Goal: Find specific fact: Find specific fact

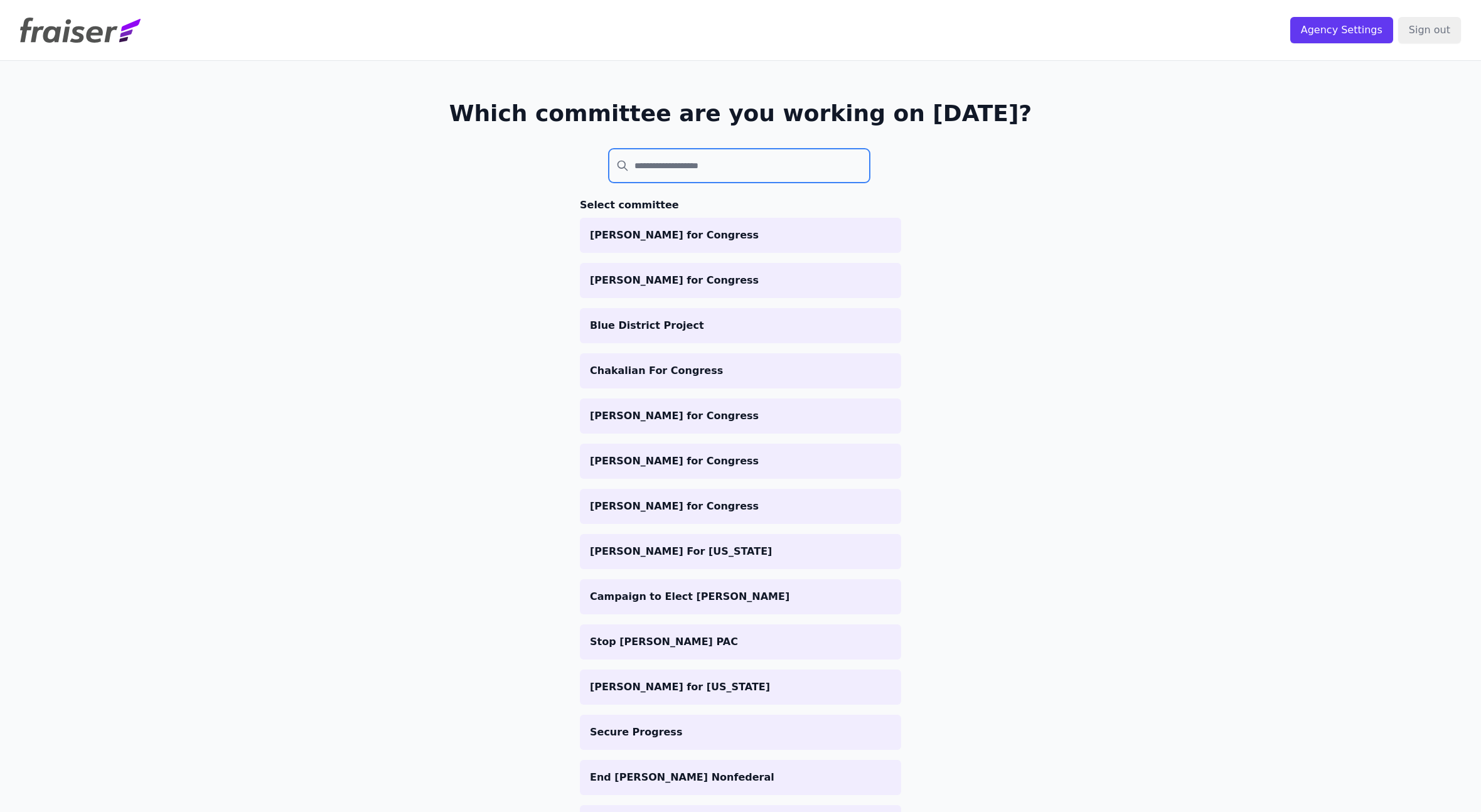
click at [660, 181] on input "search" at bounding box center [740, 166] width 261 height 34
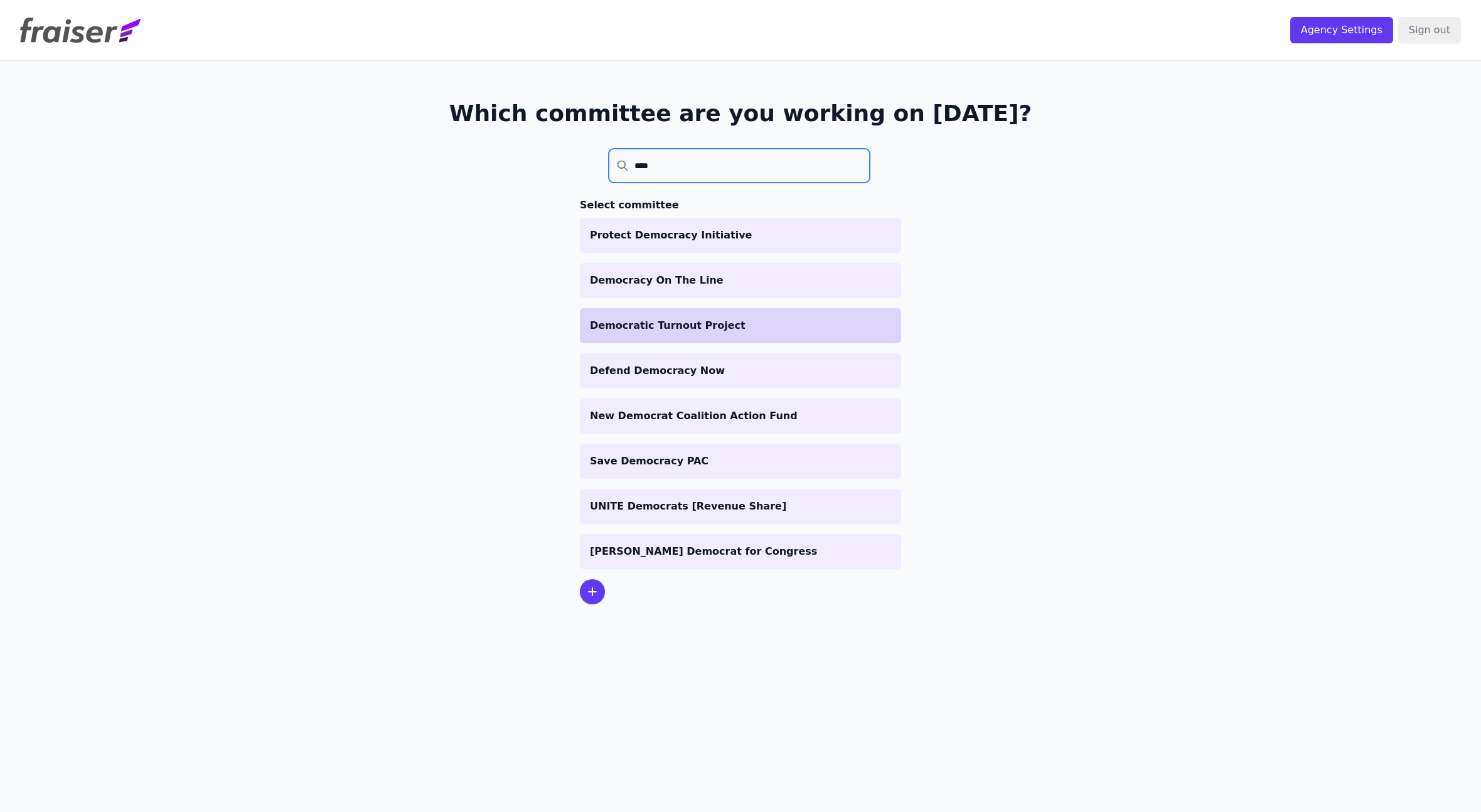
type input "****"
click at [698, 325] on p "Democratic Turnout Project" at bounding box center [740, 325] width 301 height 15
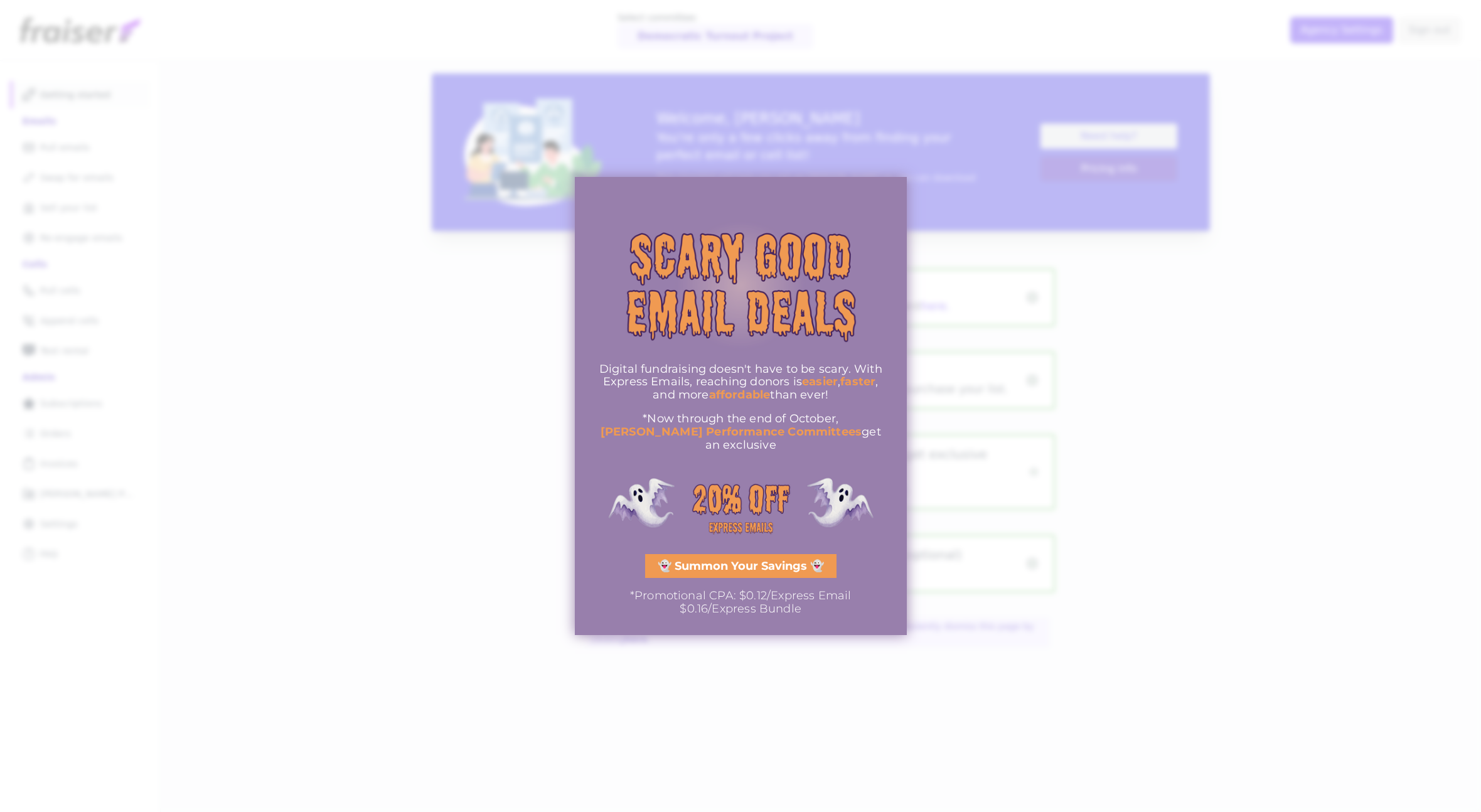
click at [79, 446] on div at bounding box center [740, 406] width 1481 height 812
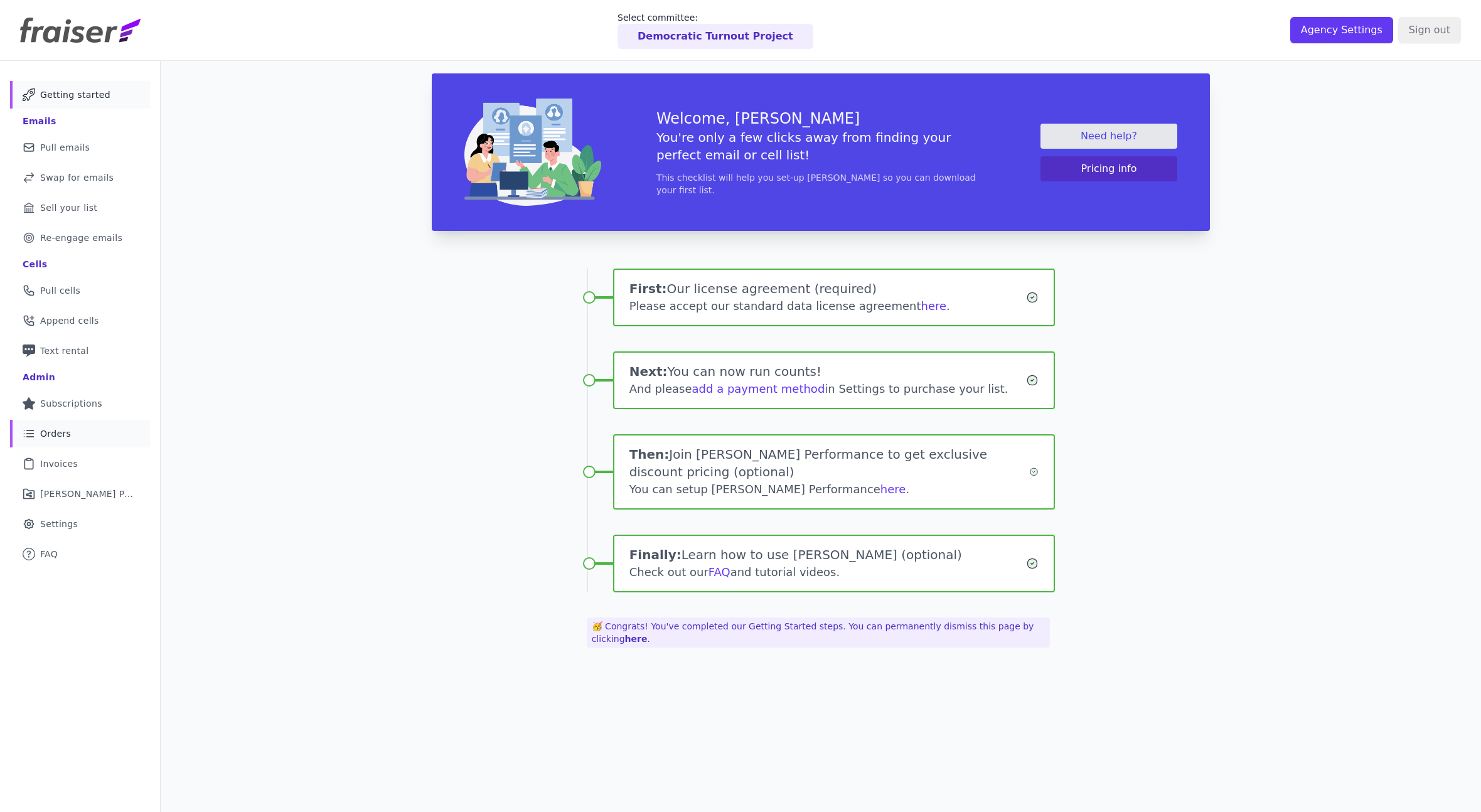
click at [81, 432] on link "List Icon Outline of bulleted list Orders" at bounding box center [80, 434] width 140 height 28
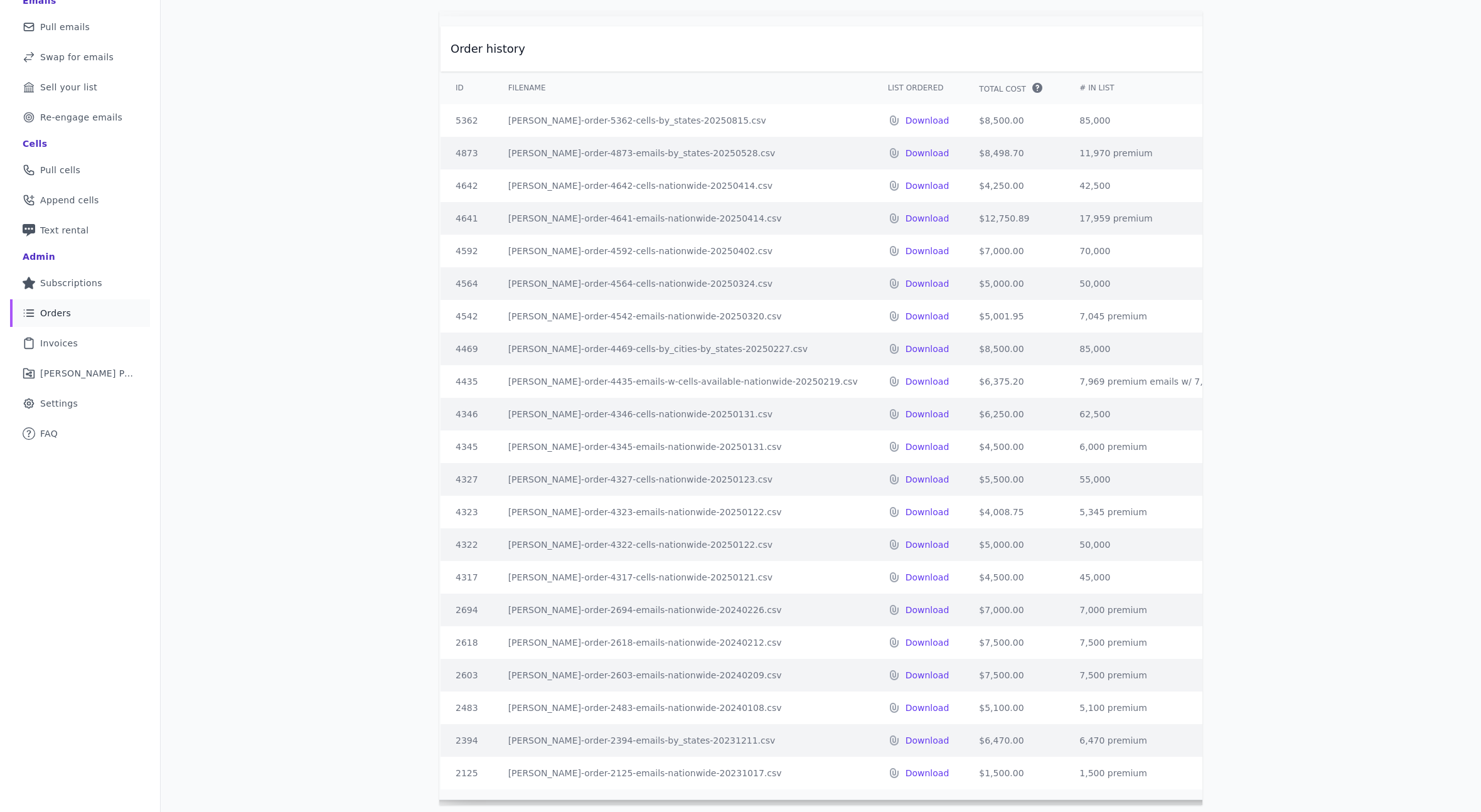
scroll to position [134, 0]
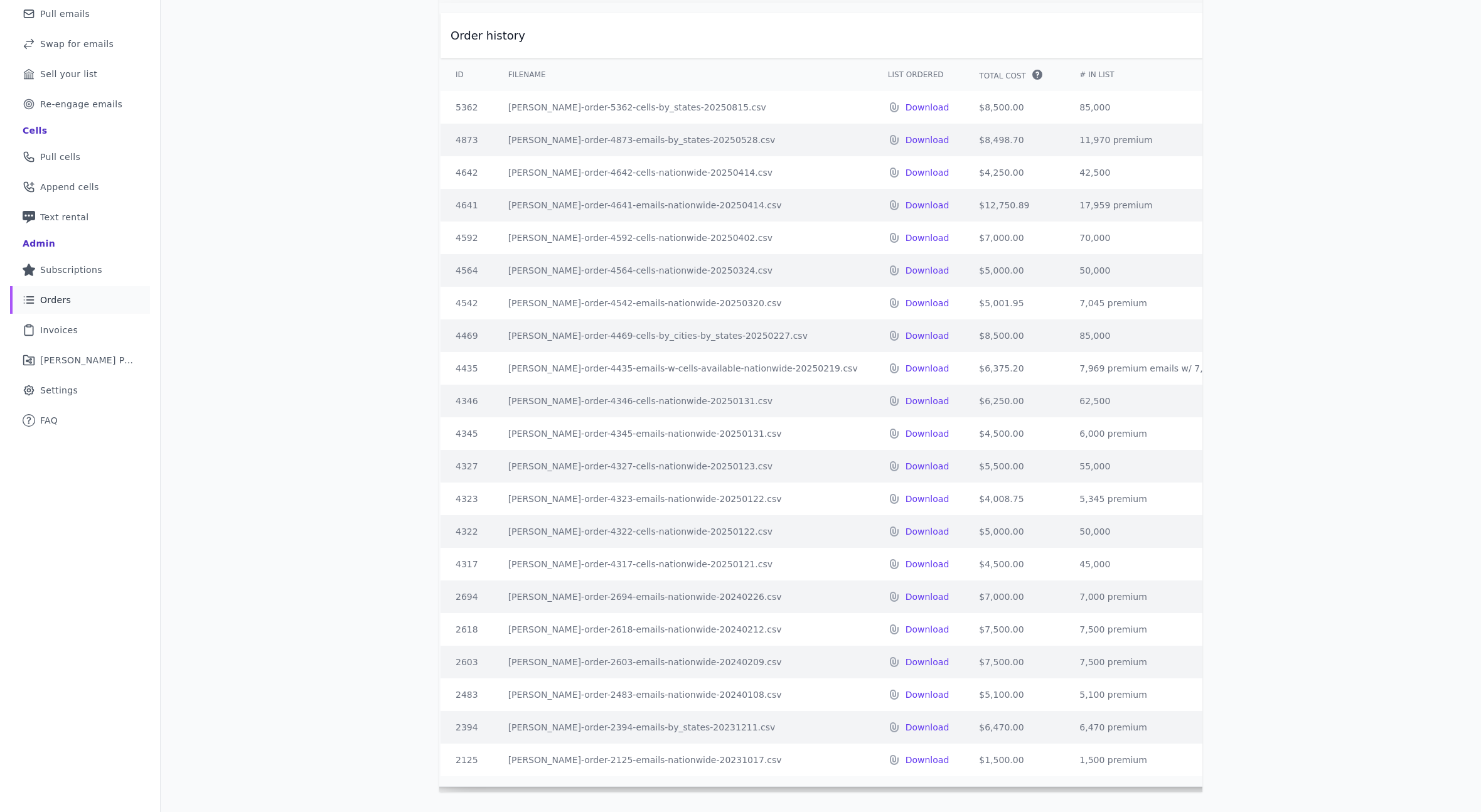
click at [1065, 564] on td "45,000" at bounding box center [1161, 563] width 193 height 32
copy td "45,000"
click at [953, 568] on td "$4,500.00" at bounding box center [1003, 563] width 101 height 32
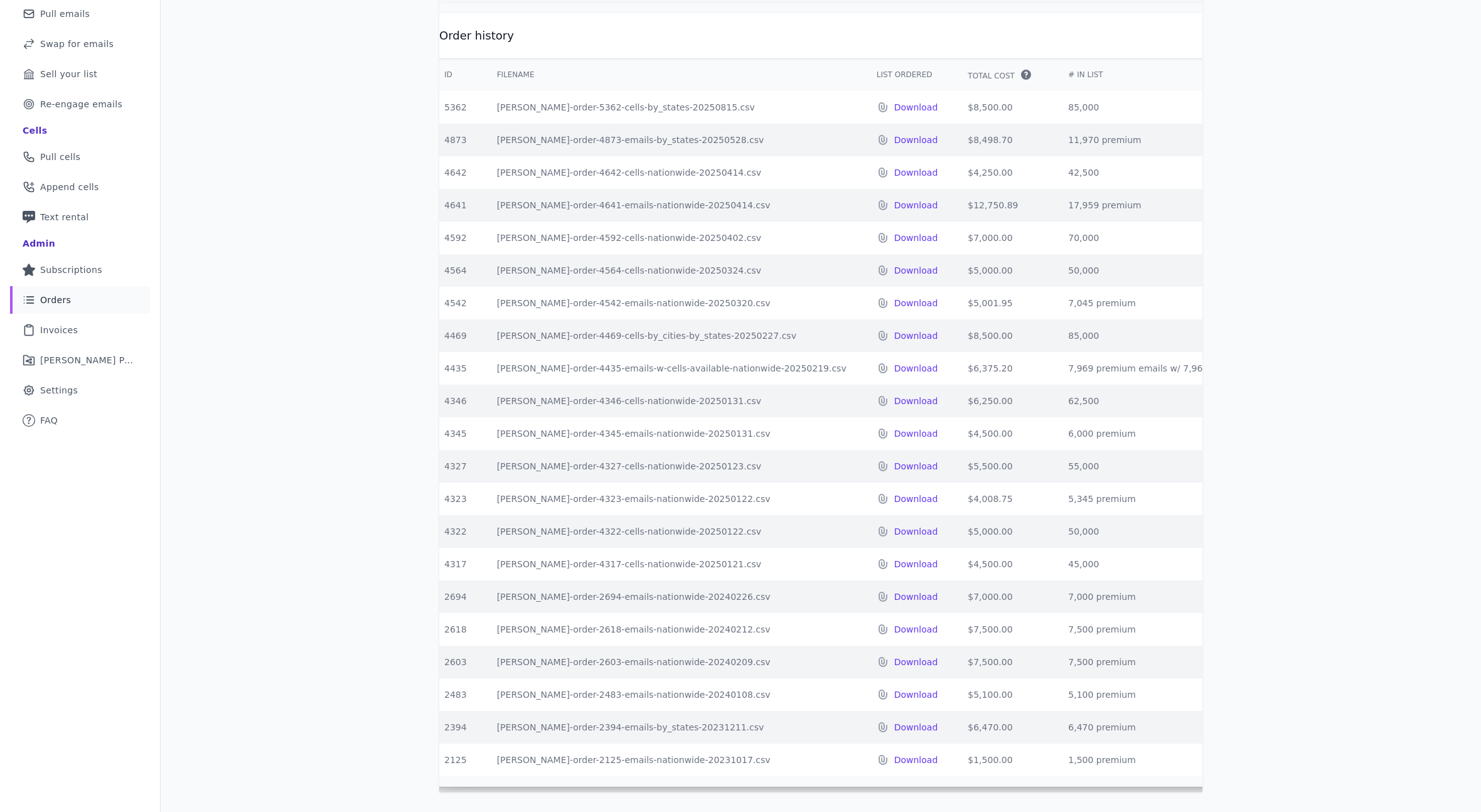
click at [953, 568] on td "$4,500.00" at bounding box center [1003, 563] width 101 height 32
copy td "4,500.00"
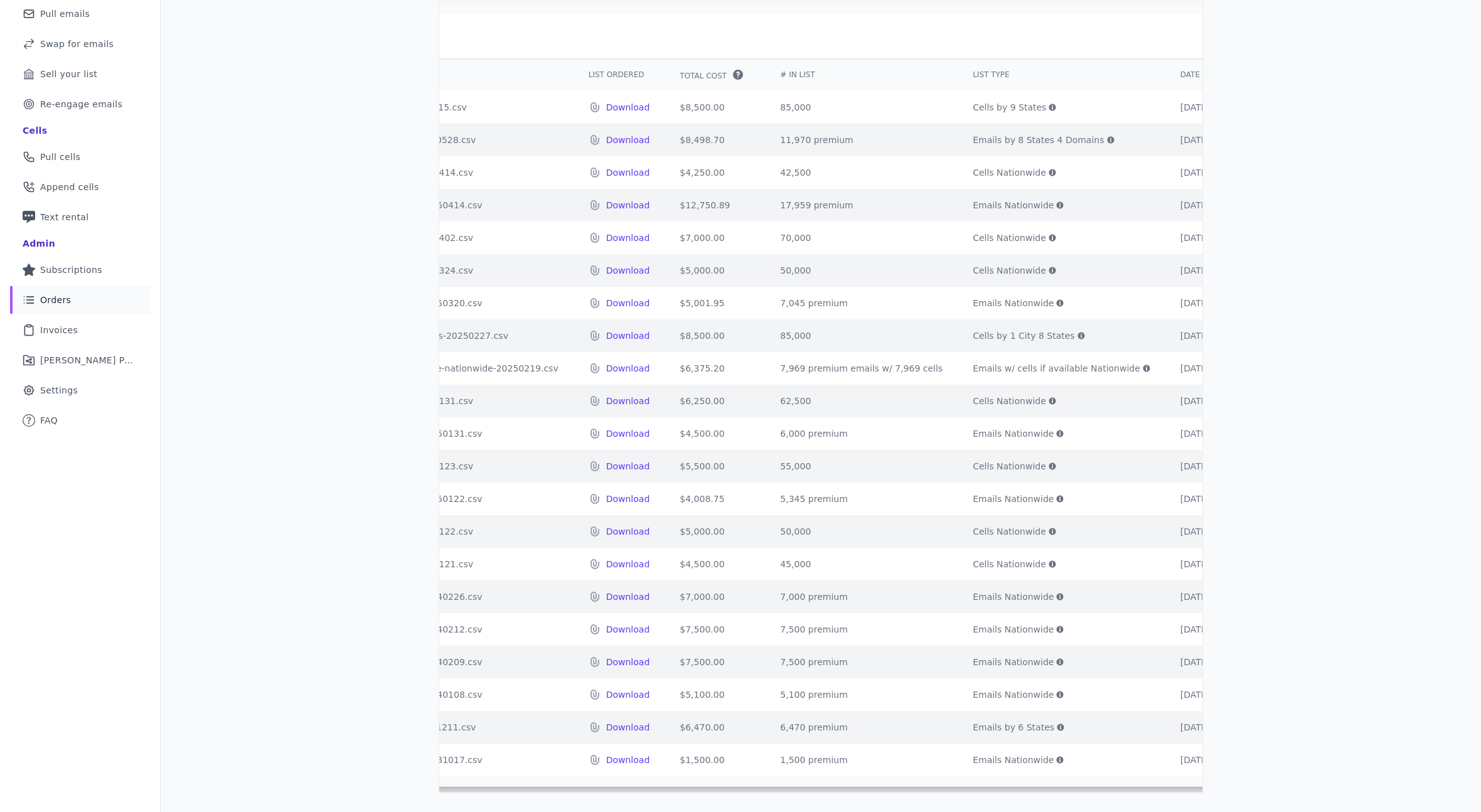
scroll to position [0, 308]
click at [765, 527] on td "50,000" at bounding box center [861, 531] width 193 height 32
copy td "50,000"
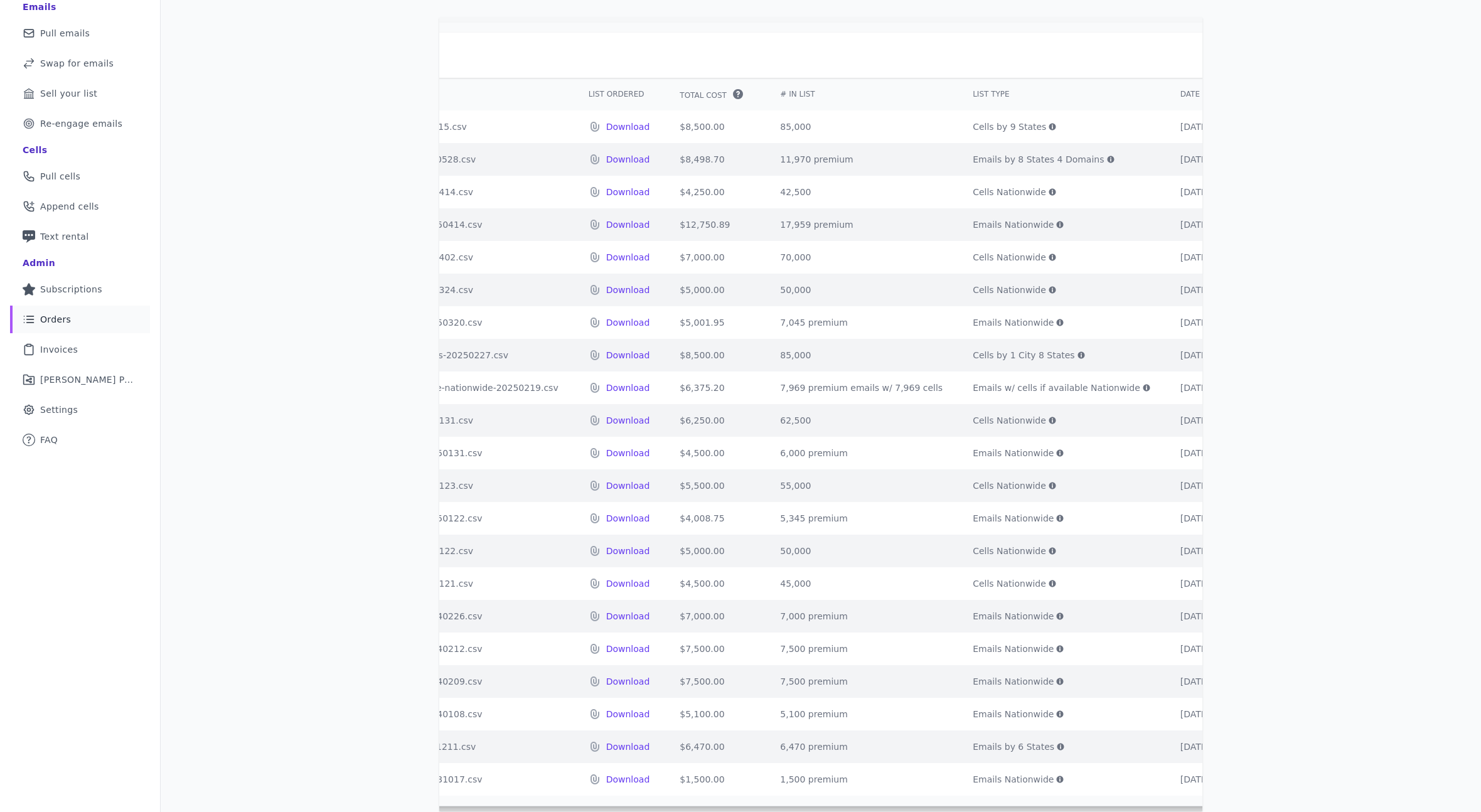
scroll to position [0, 351]
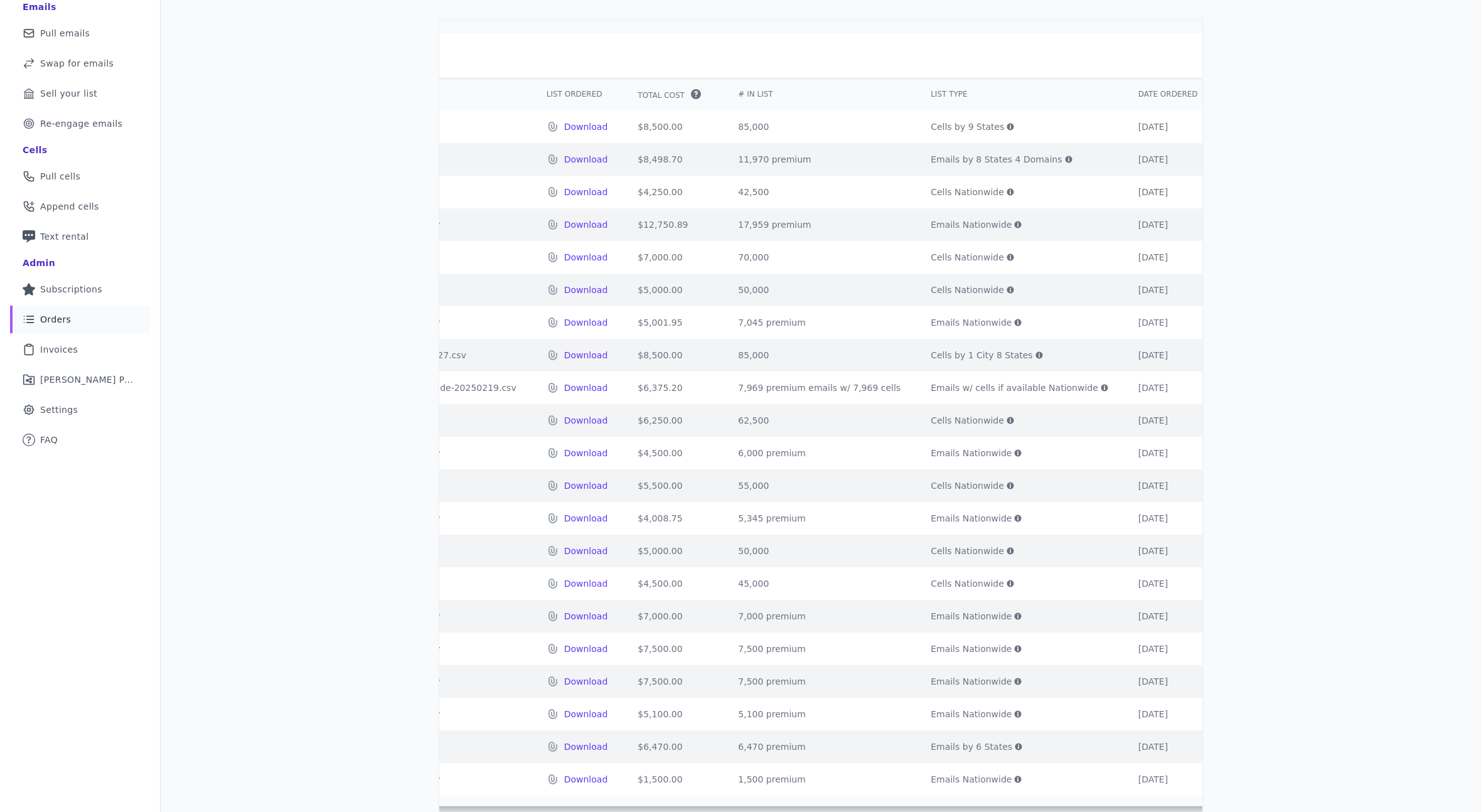
click at [931, 523] on span "Emails Nationwide" at bounding box center [971, 519] width 81 height 12
click at [931, 487] on span "Cells Nationwide" at bounding box center [967, 485] width 74 height 12
click at [723, 488] on td "55,000" at bounding box center [819, 485] width 193 height 32
copy td "55,000"
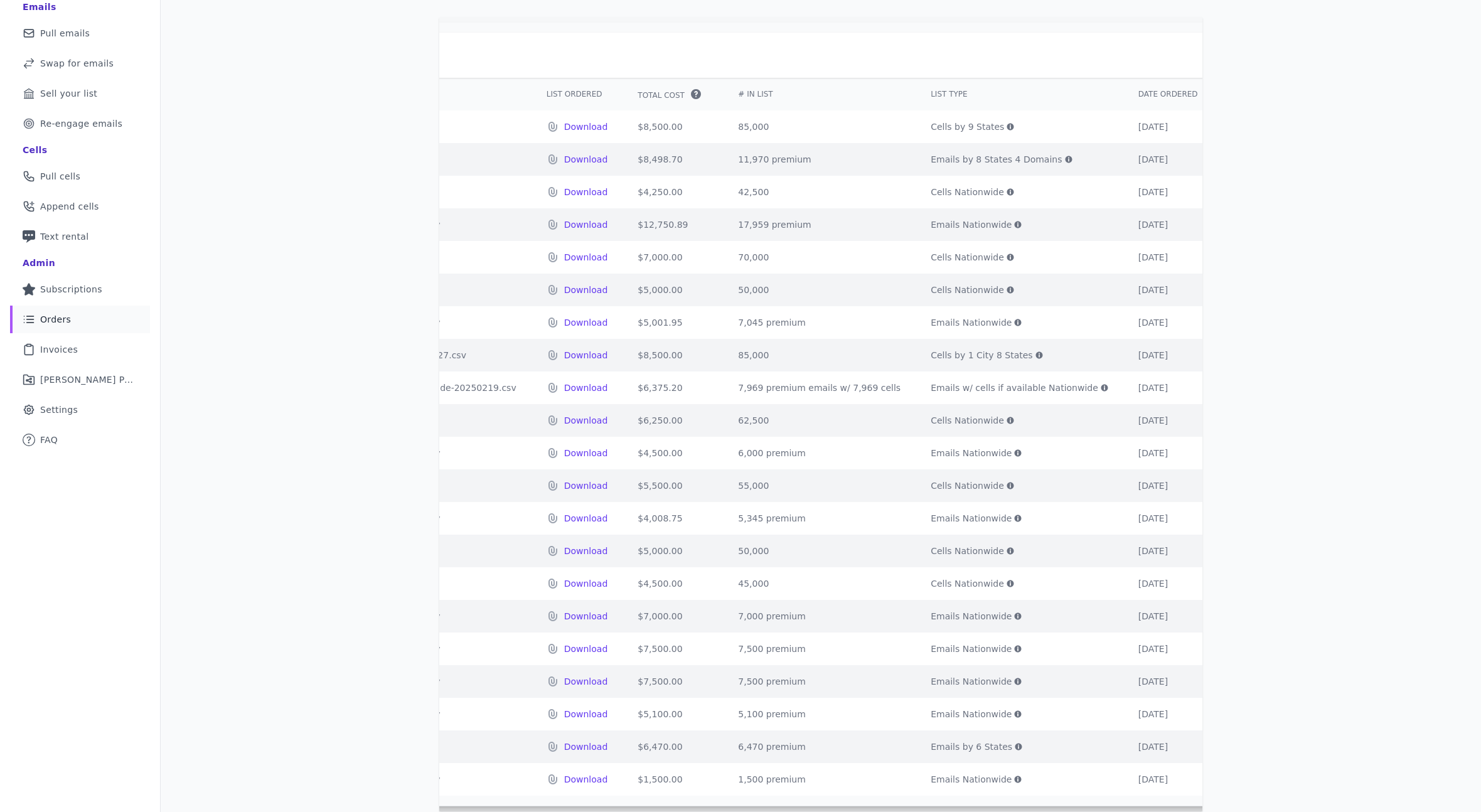
click at [723, 427] on td "62,500" at bounding box center [819, 420] width 193 height 32
click at [723, 419] on td "62,500" at bounding box center [819, 420] width 193 height 32
copy td "62,500"
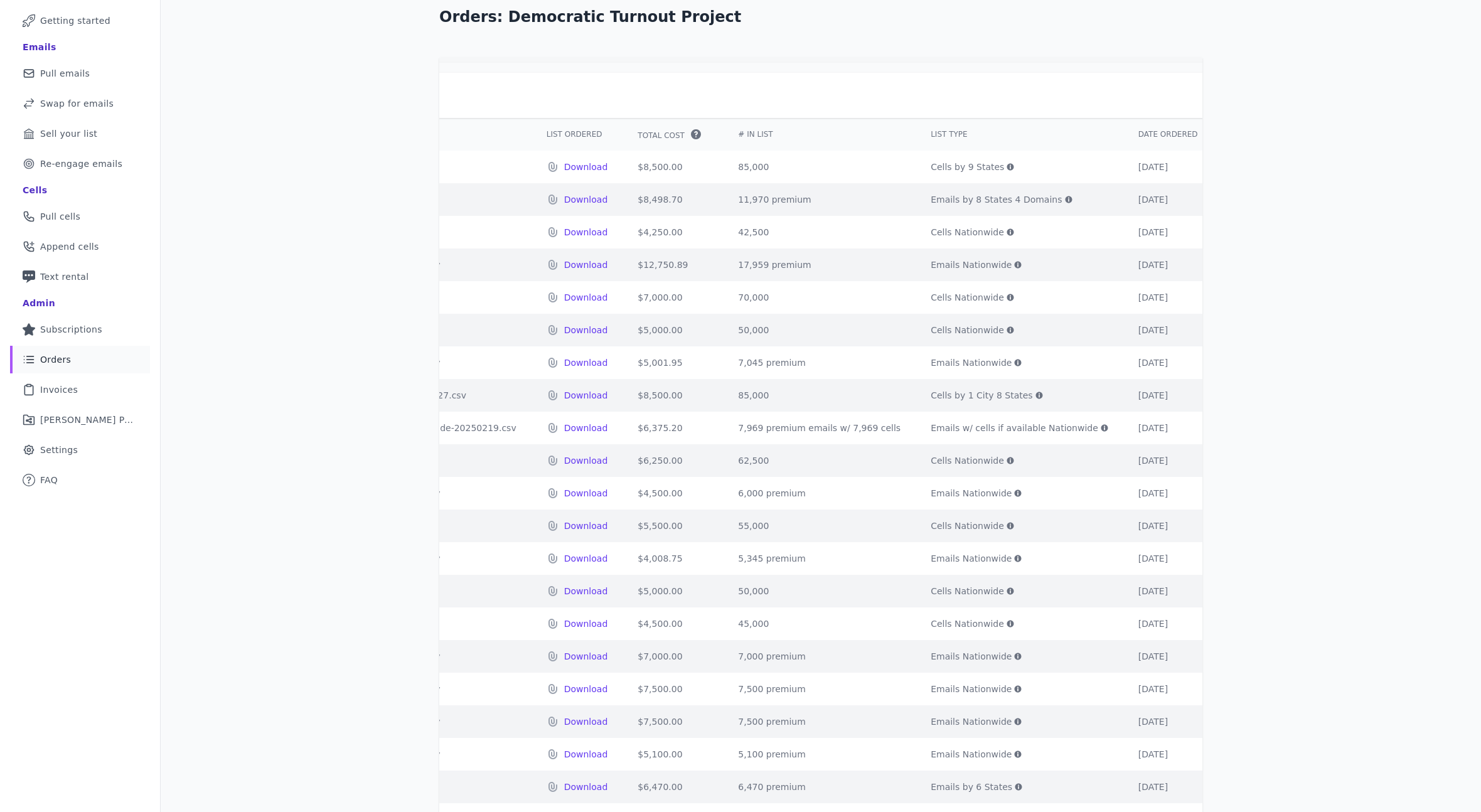
scroll to position [65, 0]
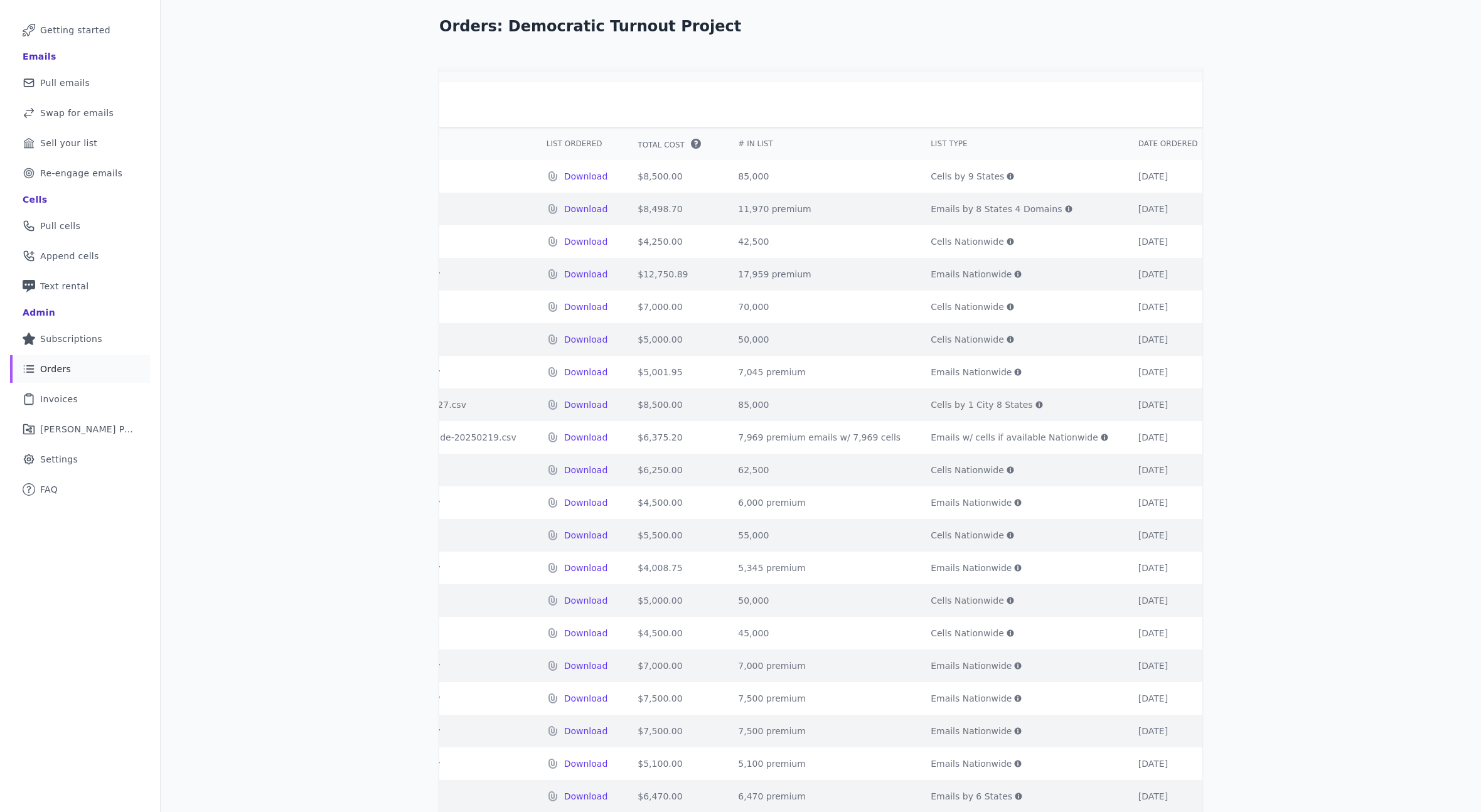
click at [916, 412] on td "Cells by 1 City 8 States The parameters you selected for this order are: By Cit…" at bounding box center [1019, 404] width 208 height 32
click at [931, 404] on span "Cells by 1 City 8 States" at bounding box center [981, 405] width 103 height 12
click at [723, 413] on td "85,000" at bounding box center [819, 404] width 193 height 32
click at [723, 401] on td "85,000" at bounding box center [819, 404] width 193 height 32
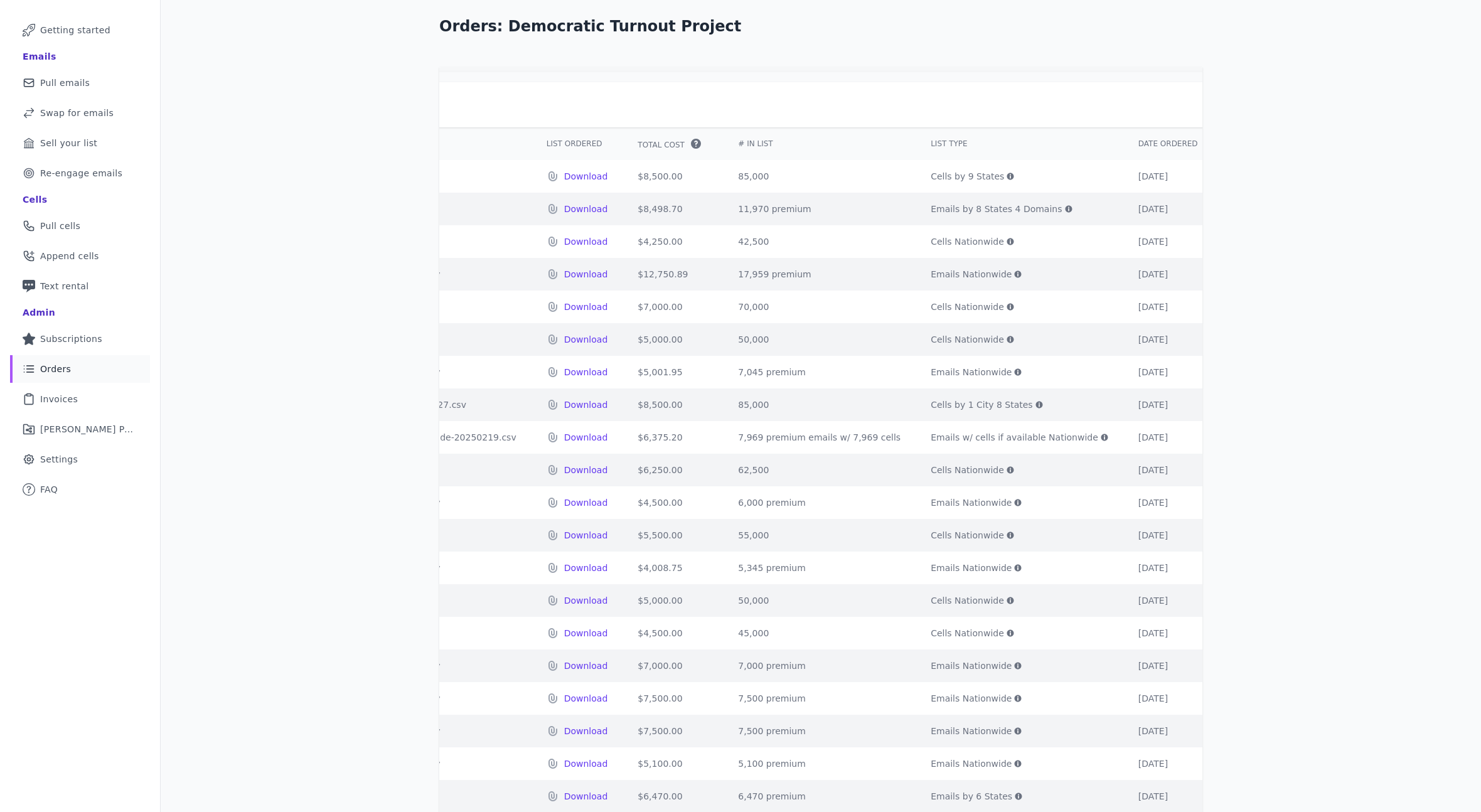
copy td "85,000"
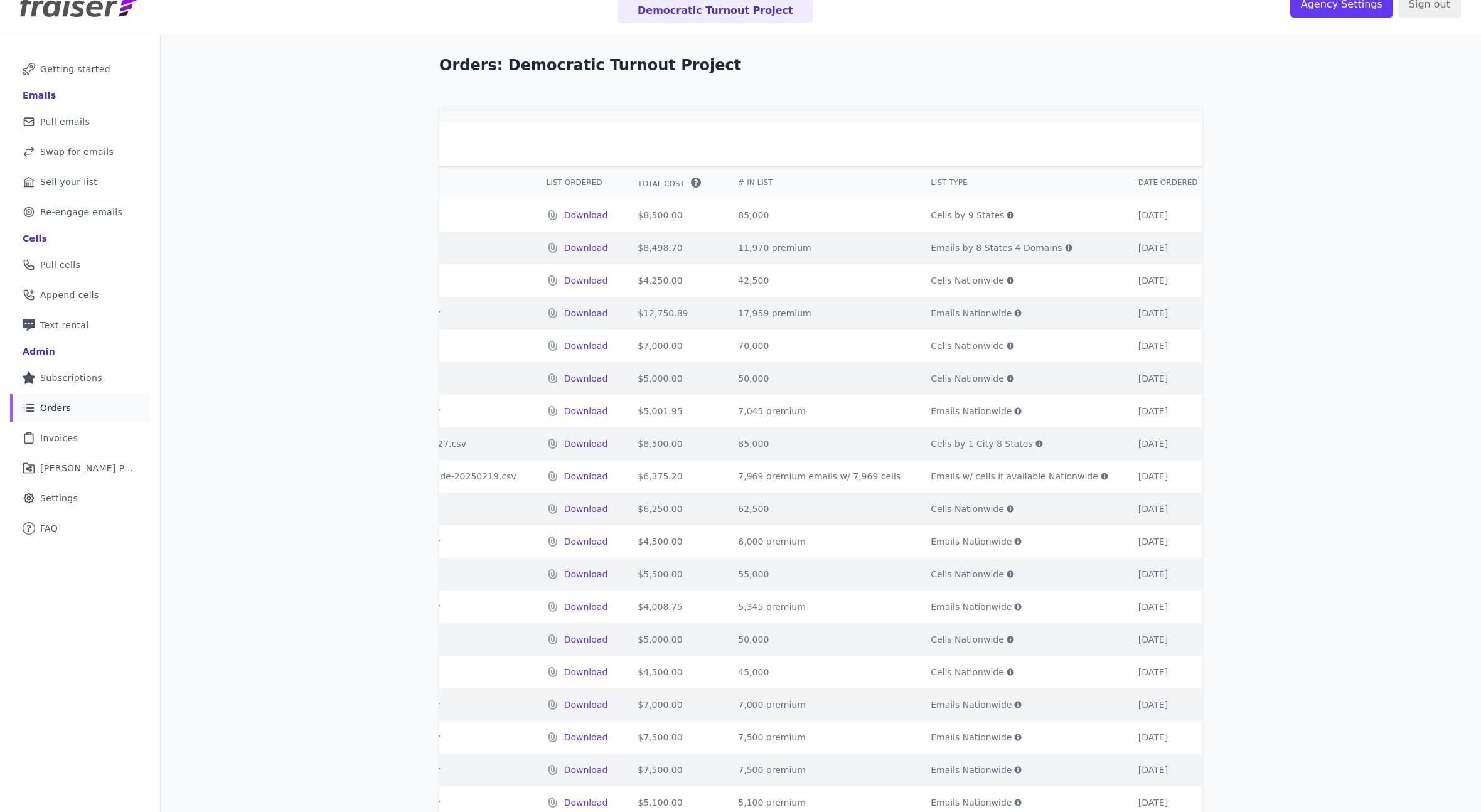
scroll to position [17, 0]
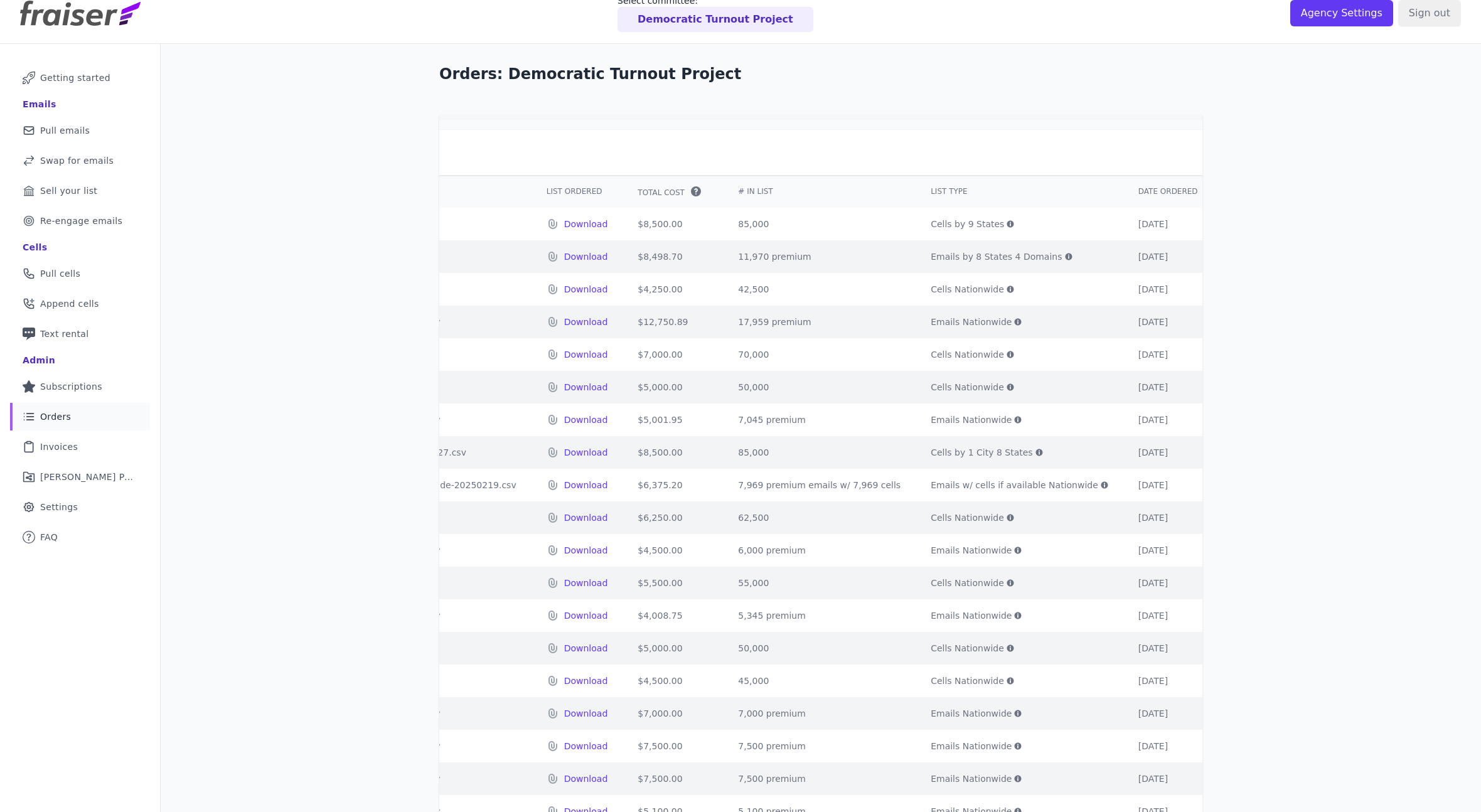
click at [723, 388] on td "50,000" at bounding box center [819, 386] width 193 height 32
copy td "50,000"
click at [723, 354] on td "70,000" at bounding box center [819, 354] width 193 height 32
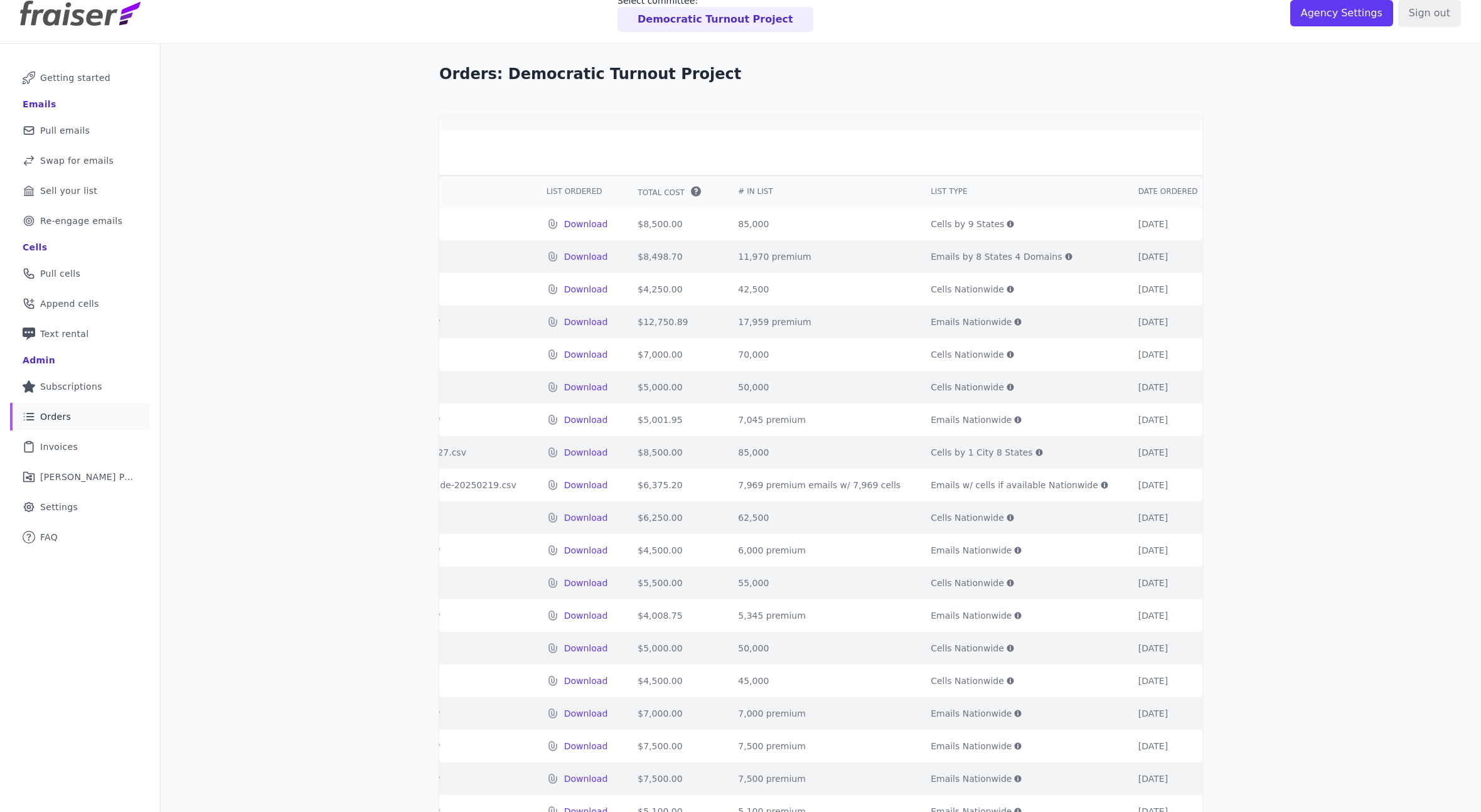
click at [723, 354] on td "70,000" at bounding box center [819, 354] width 193 height 32
copy td "70,000"
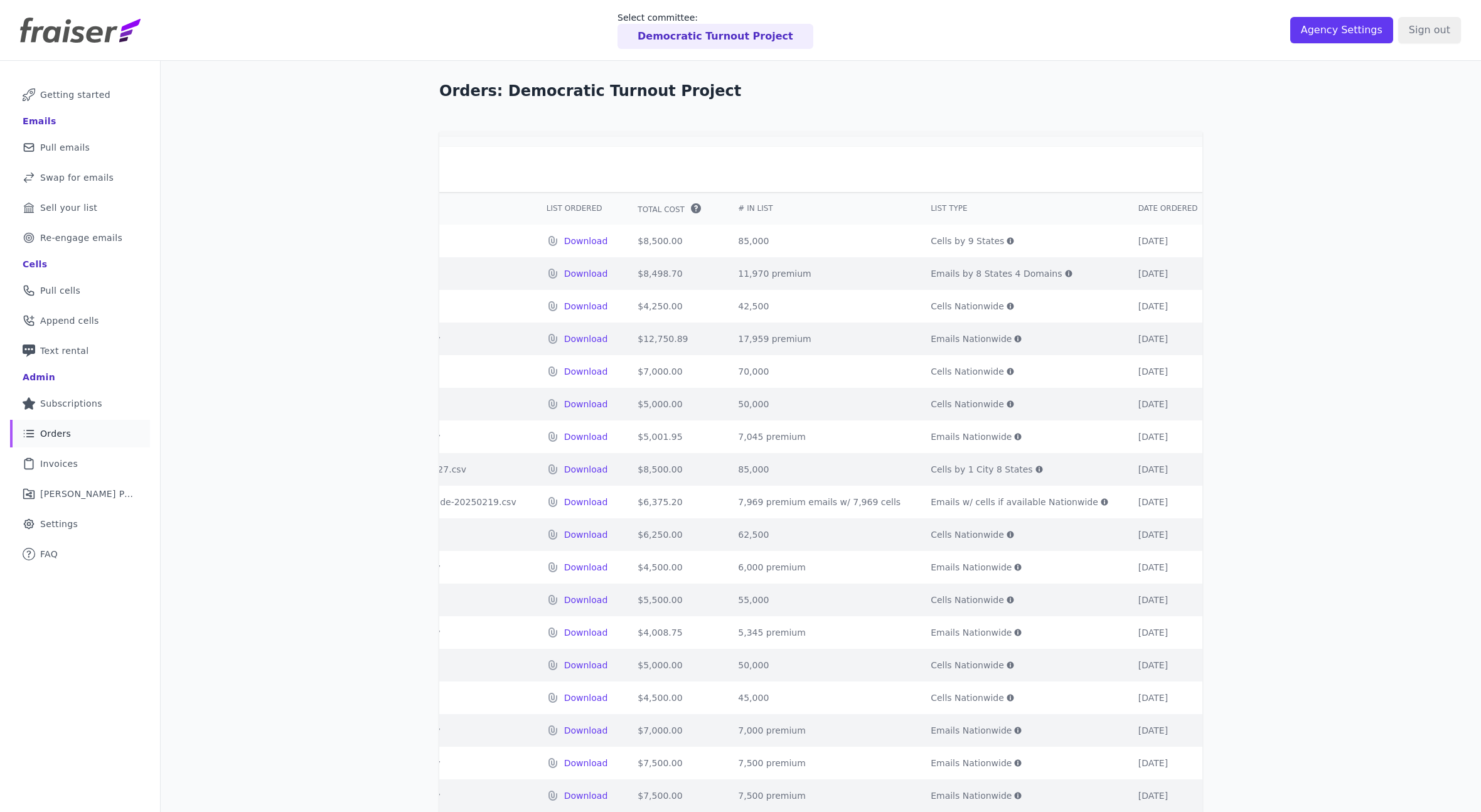
scroll to position [1, 0]
click at [723, 273] on td "11,970 premium" at bounding box center [819, 272] width 193 height 32
click at [723, 237] on td "85,000" at bounding box center [819, 240] width 193 height 32
click at [738, 241] on td "85,000" at bounding box center [819, 240] width 193 height 32
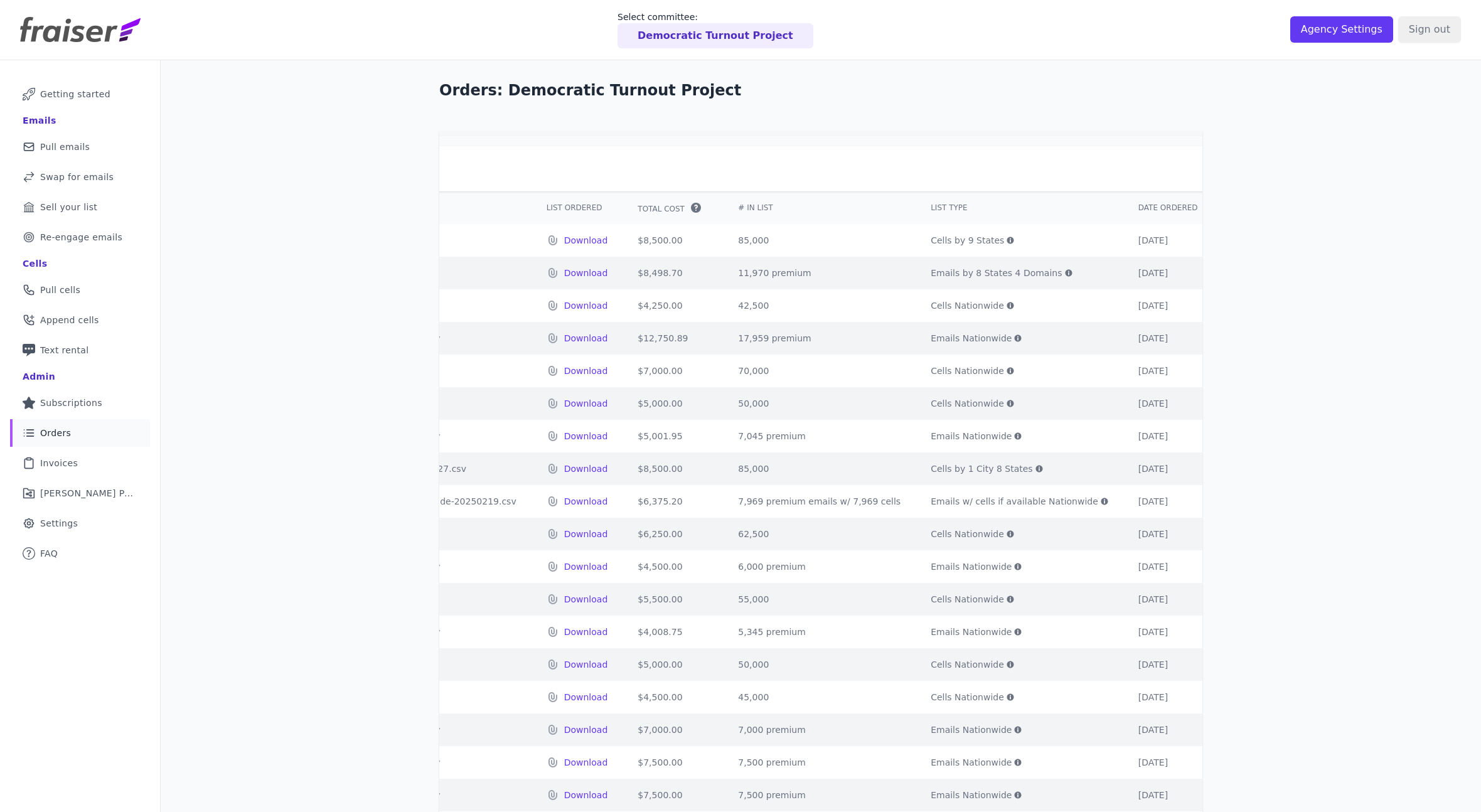
click at [723, 238] on td "85,000" at bounding box center [819, 240] width 193 height 32
copy td "85,000"
